Goal: Information Seeking & Learning: Find specific page/section

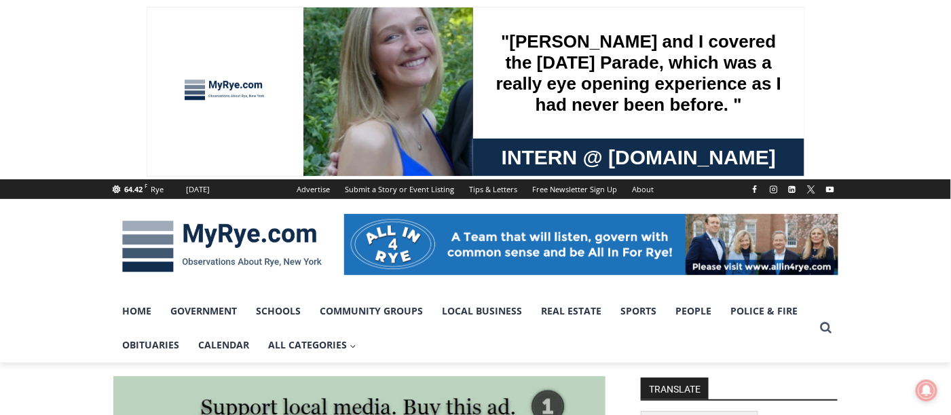
click at [895, 285] on div at bounding box center [475, 246] width 951 height 95
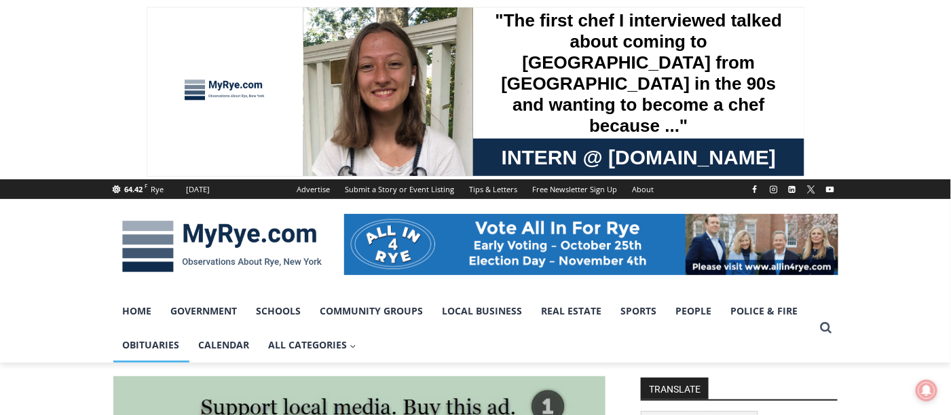
click at [155, 347] on link "Obituaries" at bounding box center [151, 345] width 76 height 34
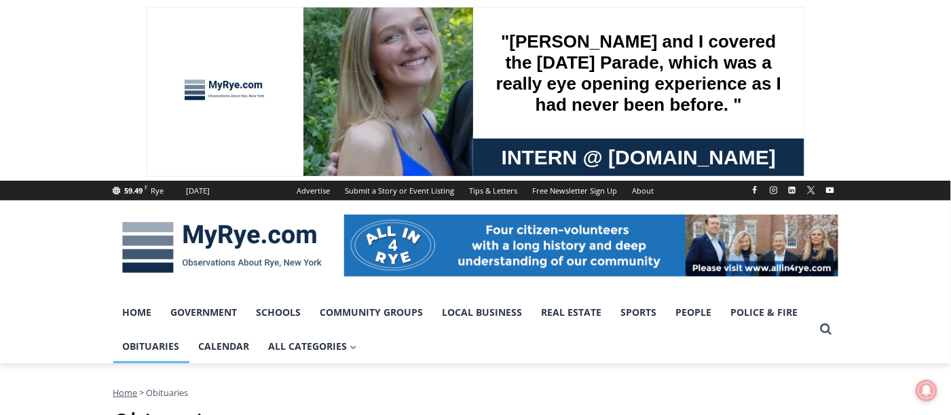
click at [893, 229] on div at bounding box center [475, 247] width 951 height 95
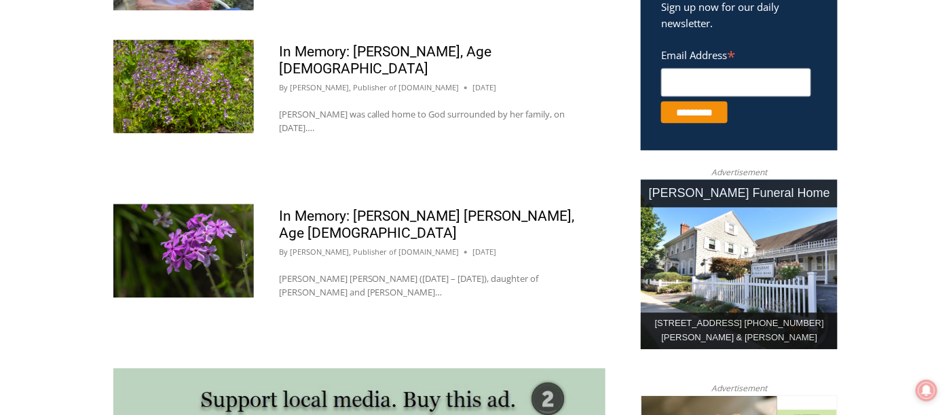
scroll to position [920, 0]
